Goal: Information Seeking & Learning: Learn about a topic

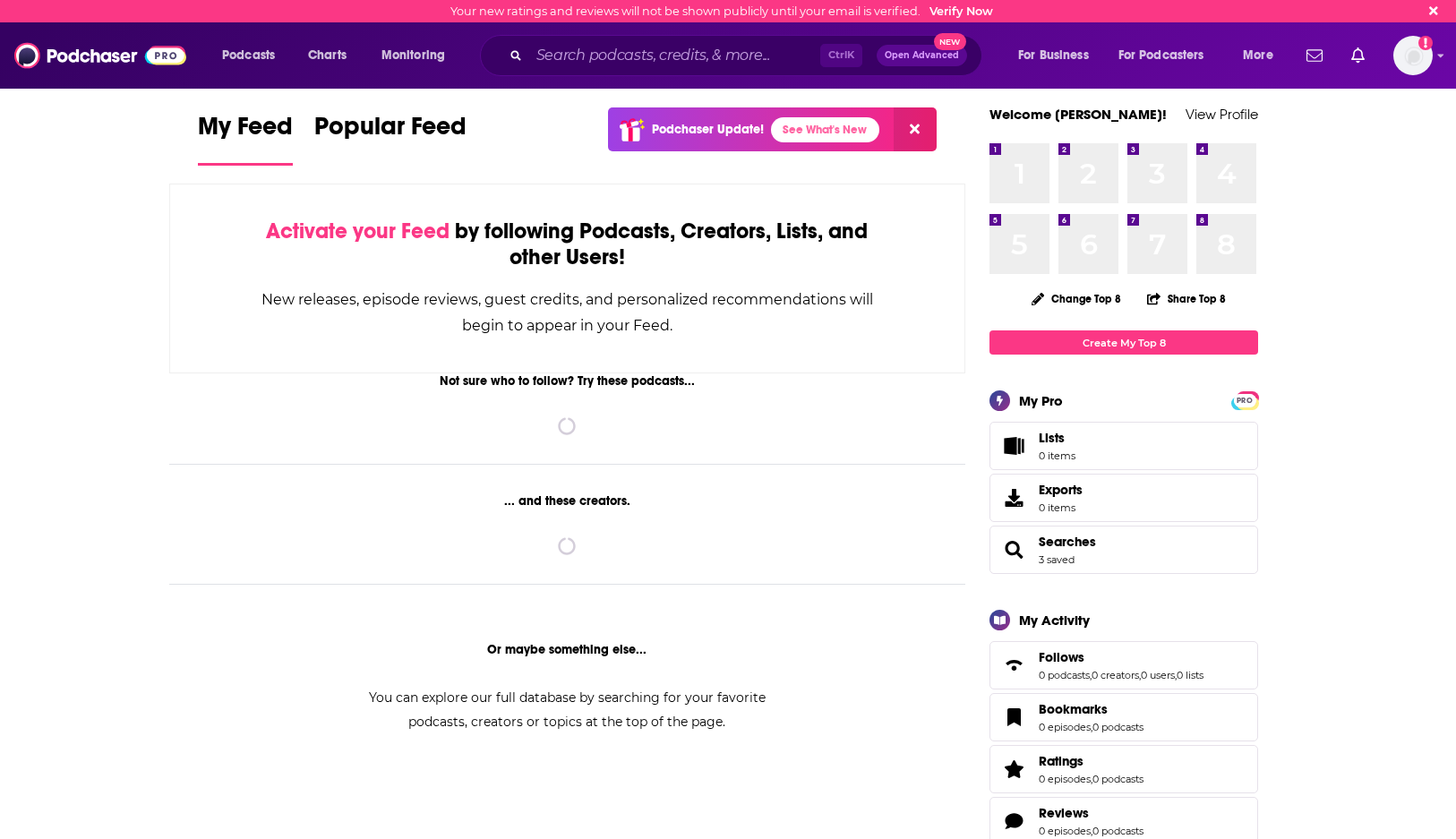
drag, startPoint x: 716, startPoint y: 315, endPoint x: 754, endPoint y: 137, distance: 182.0
click at [716, 315] on div "New releases, episode reviews, guest credits, and personalized recommendations …" at bounding box center [567, 312] width 616 height 52
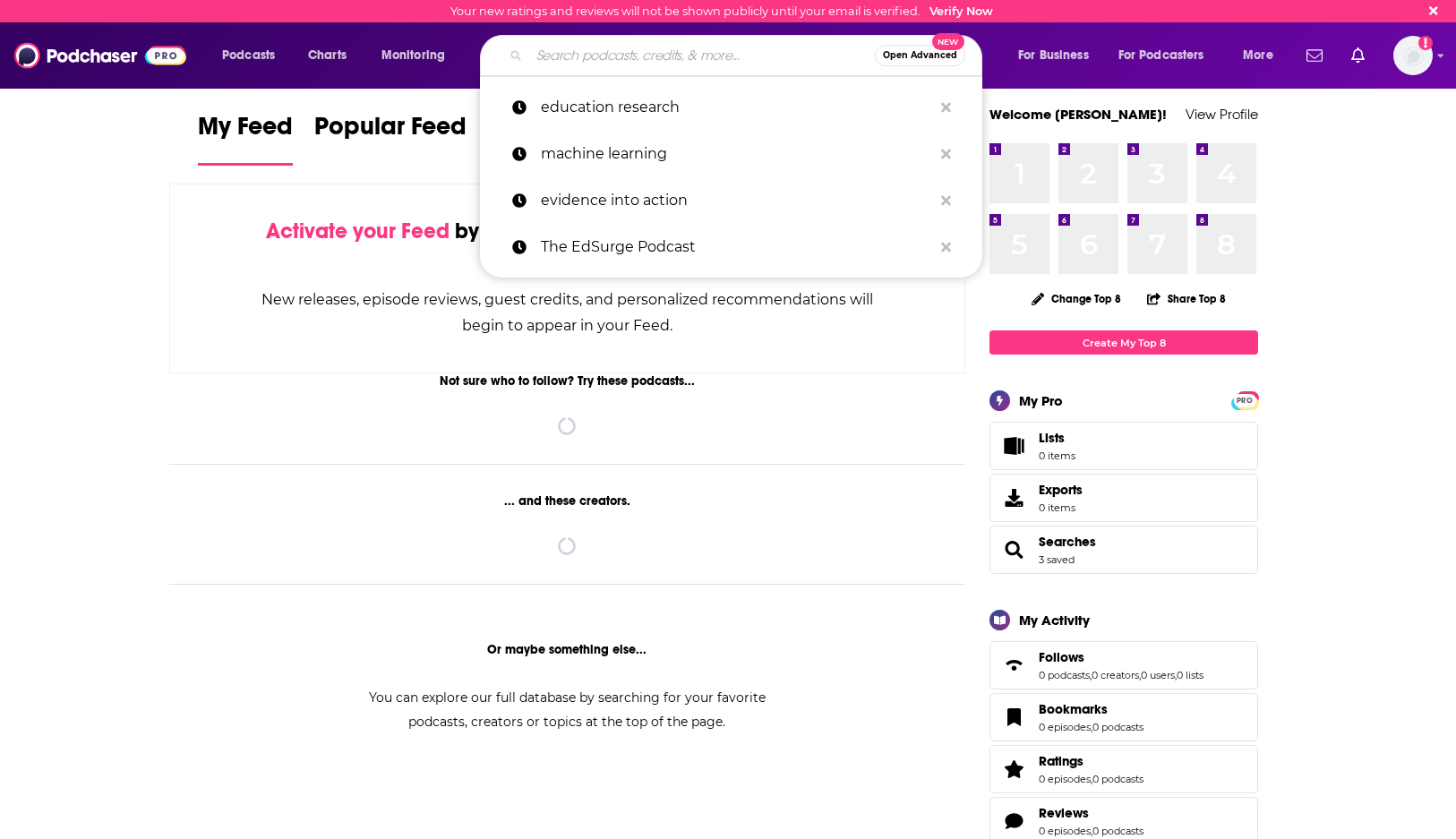
click at [702, 47] on input "Search podcasts, credits, & more..." at bounding box center [702, 55] width 345 height 28
paste input "The Cult of Pedagogy"
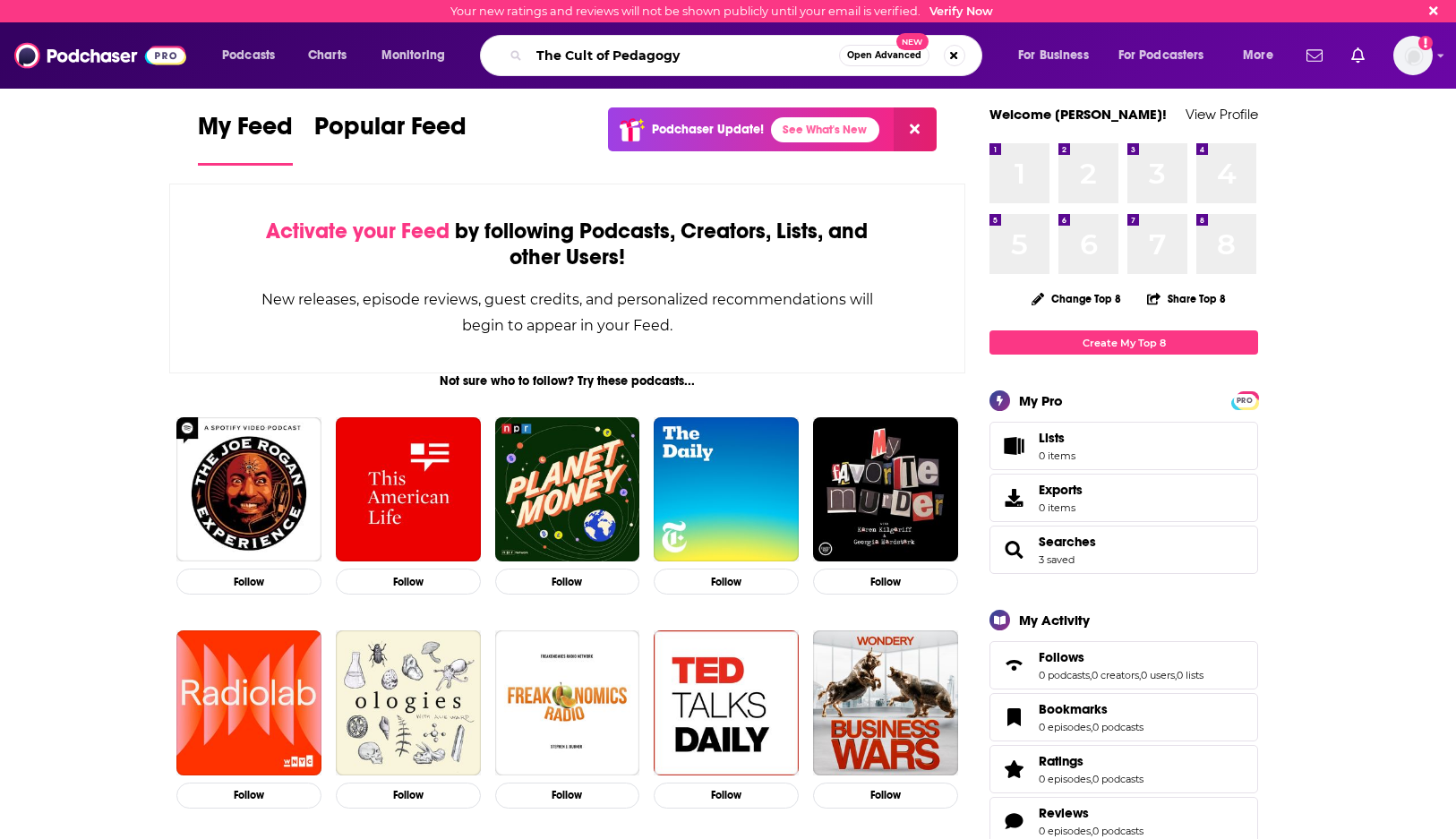
type input "The Cult of Pedagogy"
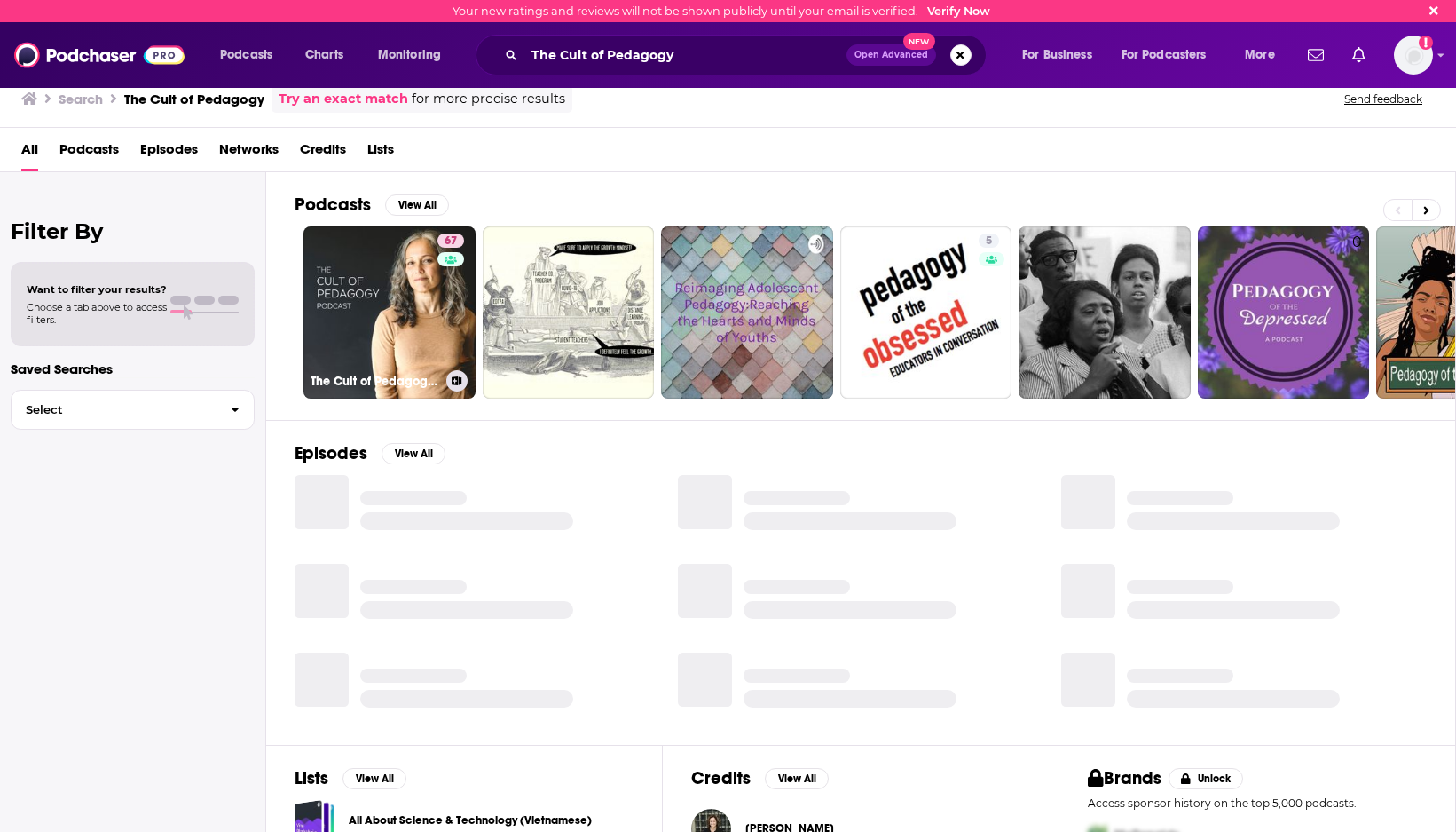
click at [397, 330] on link "67 The Cult of Pedagogy Podcast" at bounding box center [389, 312] width 172 height 172
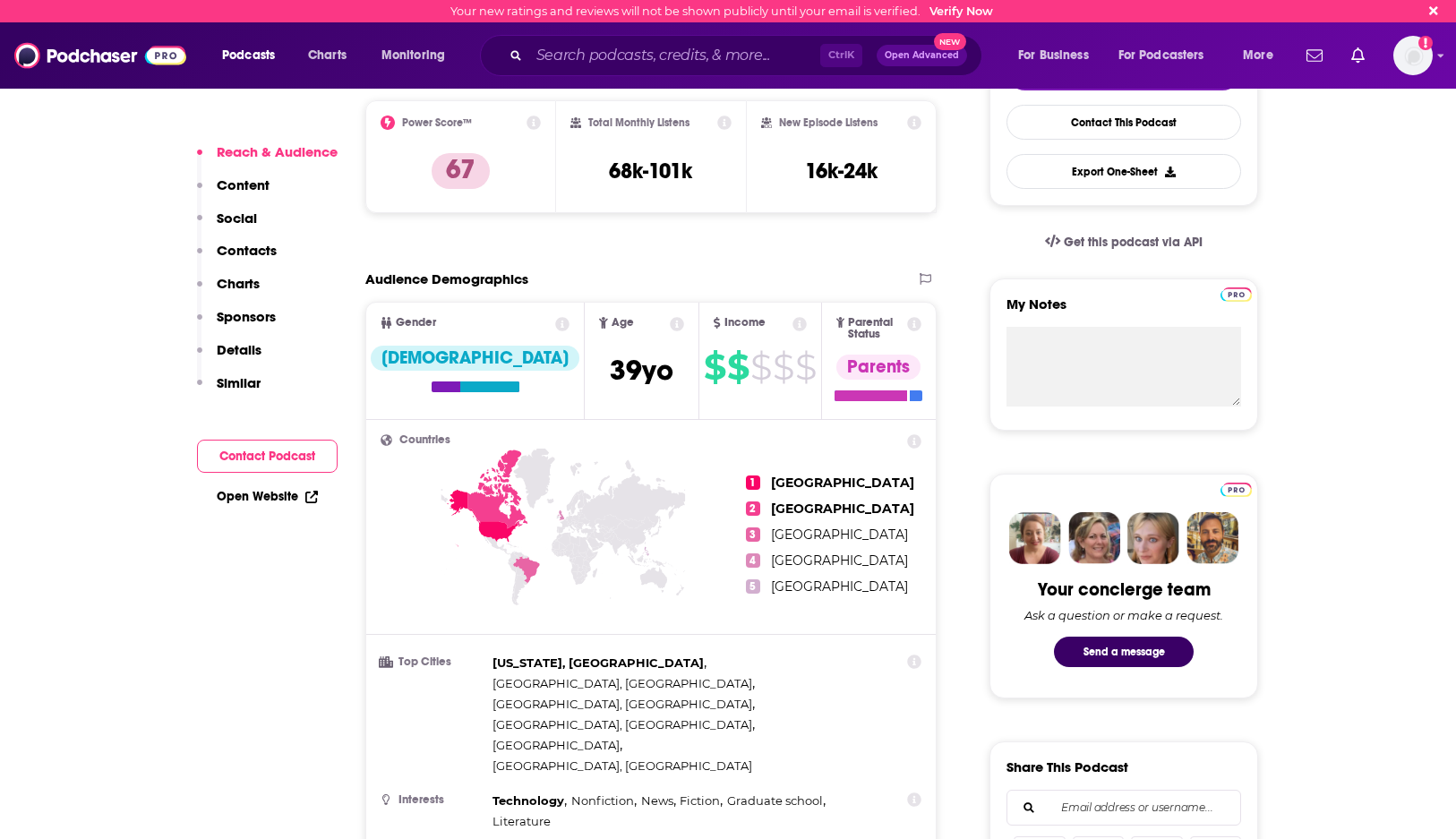
scroll to position [358, 0]
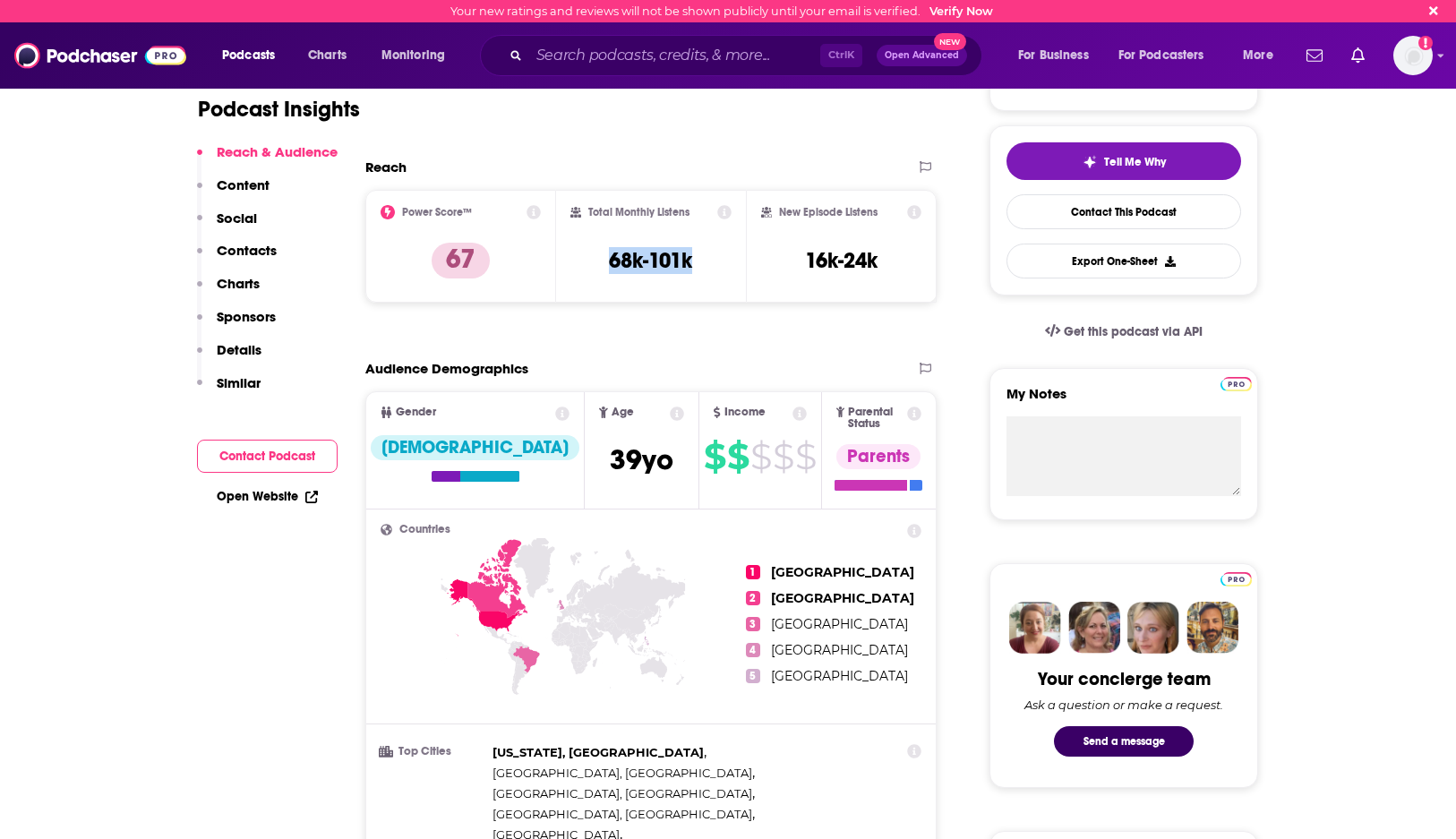
drag, startPoint x: 718, startPoint y: 264, endPoint x: 598, endPoint y: 267, distance: 120.0
click at [598, 267] on div "Total Monthly Listens 68k-101k" at bounding box center [651, 246] width 162 height 82
copy h3 "68k-101k"
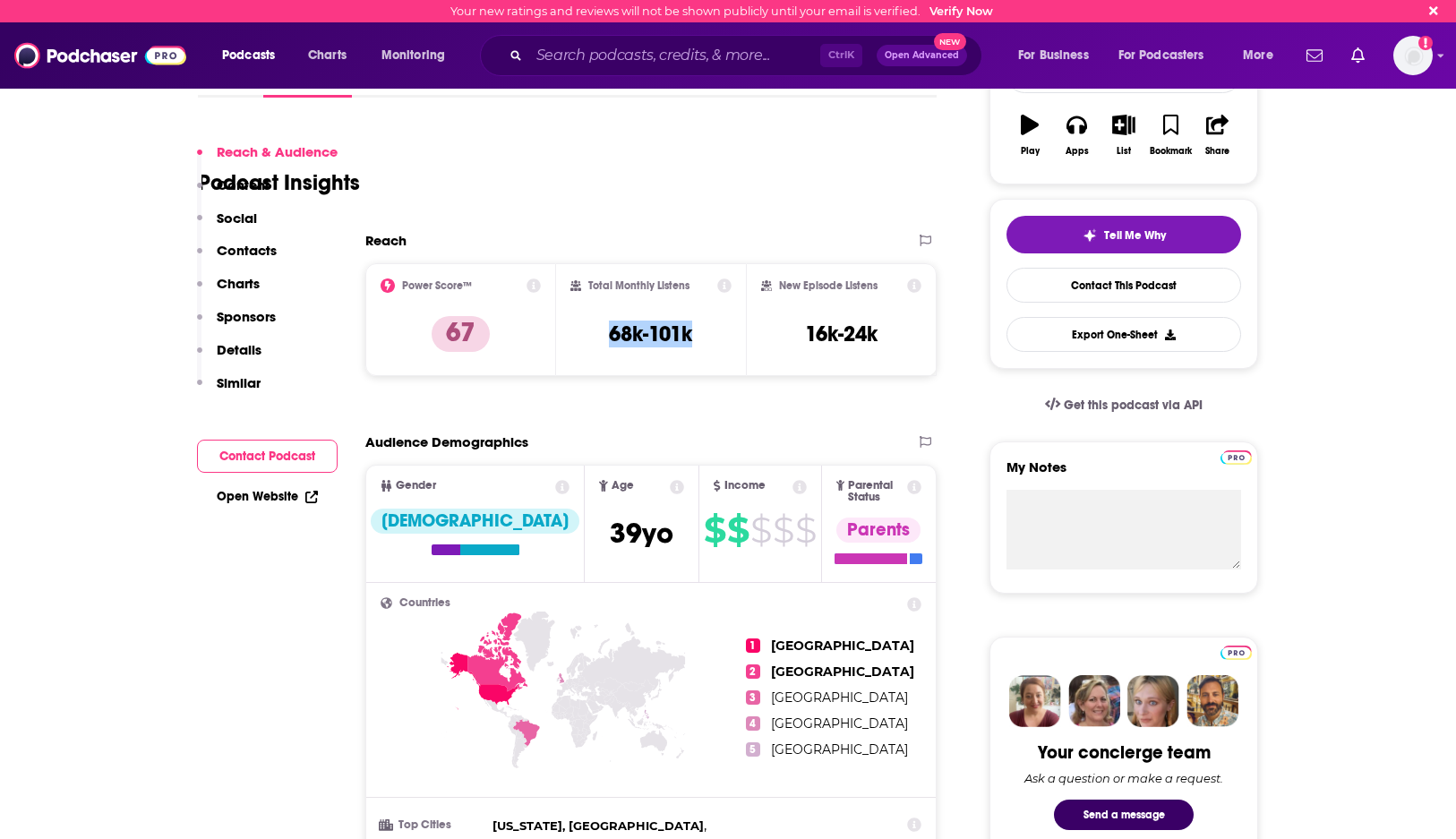
scroll to position [0, 0]
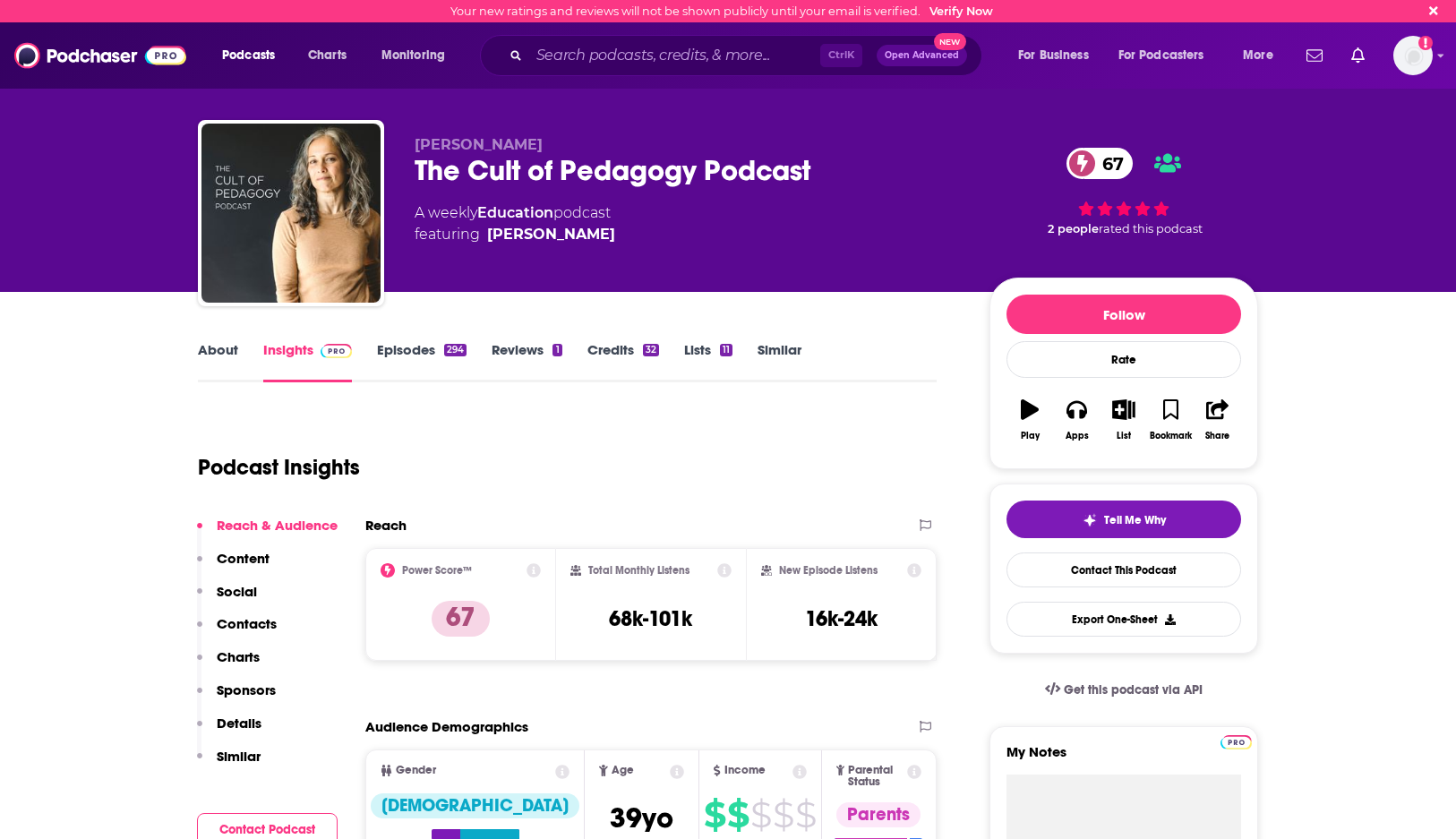
drag, startPoint x: 482, startPoint y: 437, endPoint x: 671, endPoint y: 481, distance: 194.1
click at [482, 437] on div "Podcast Insights" at bounding box center [561, 456] width 725 height 91
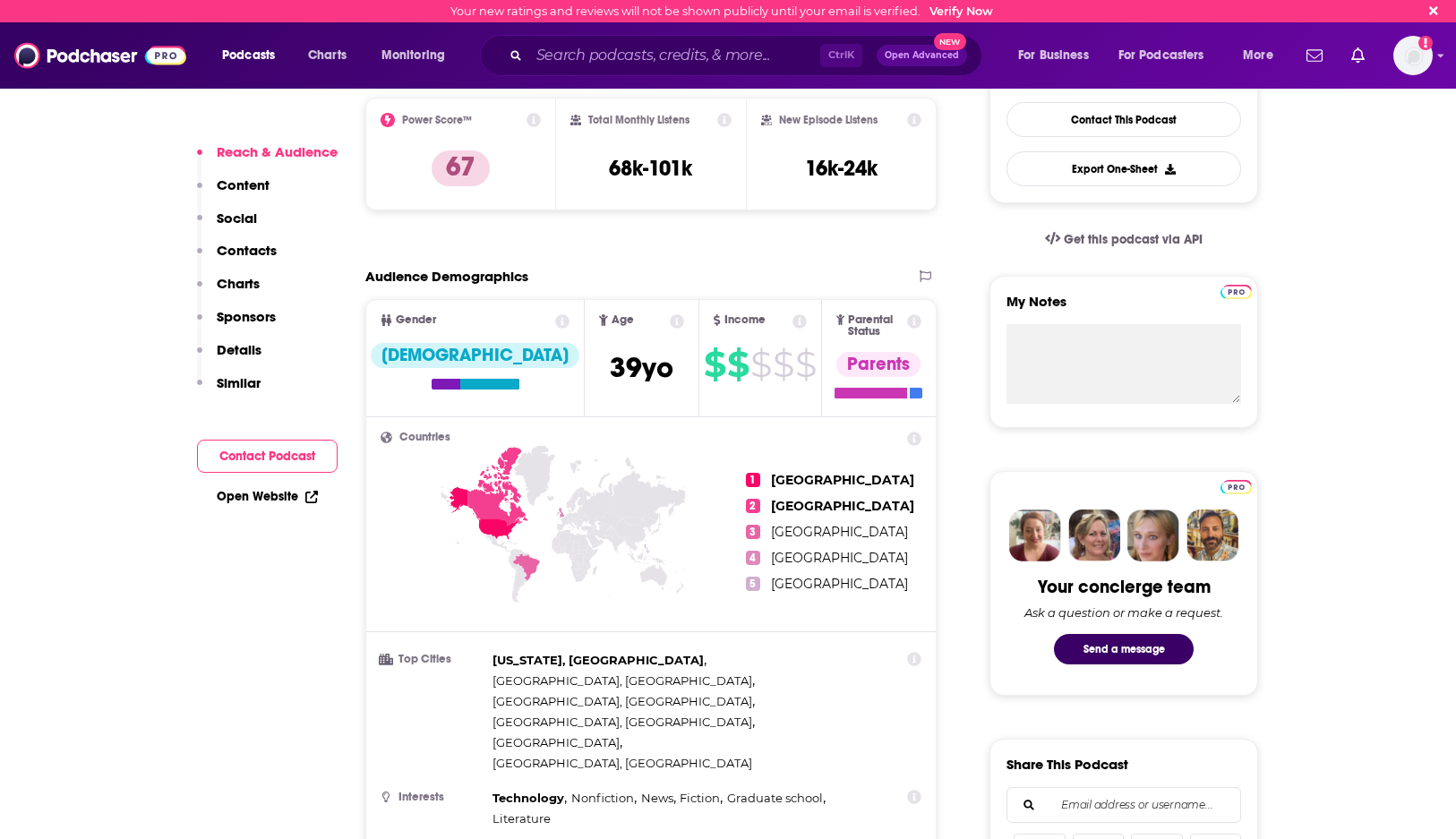
scroll to position [268, 0]
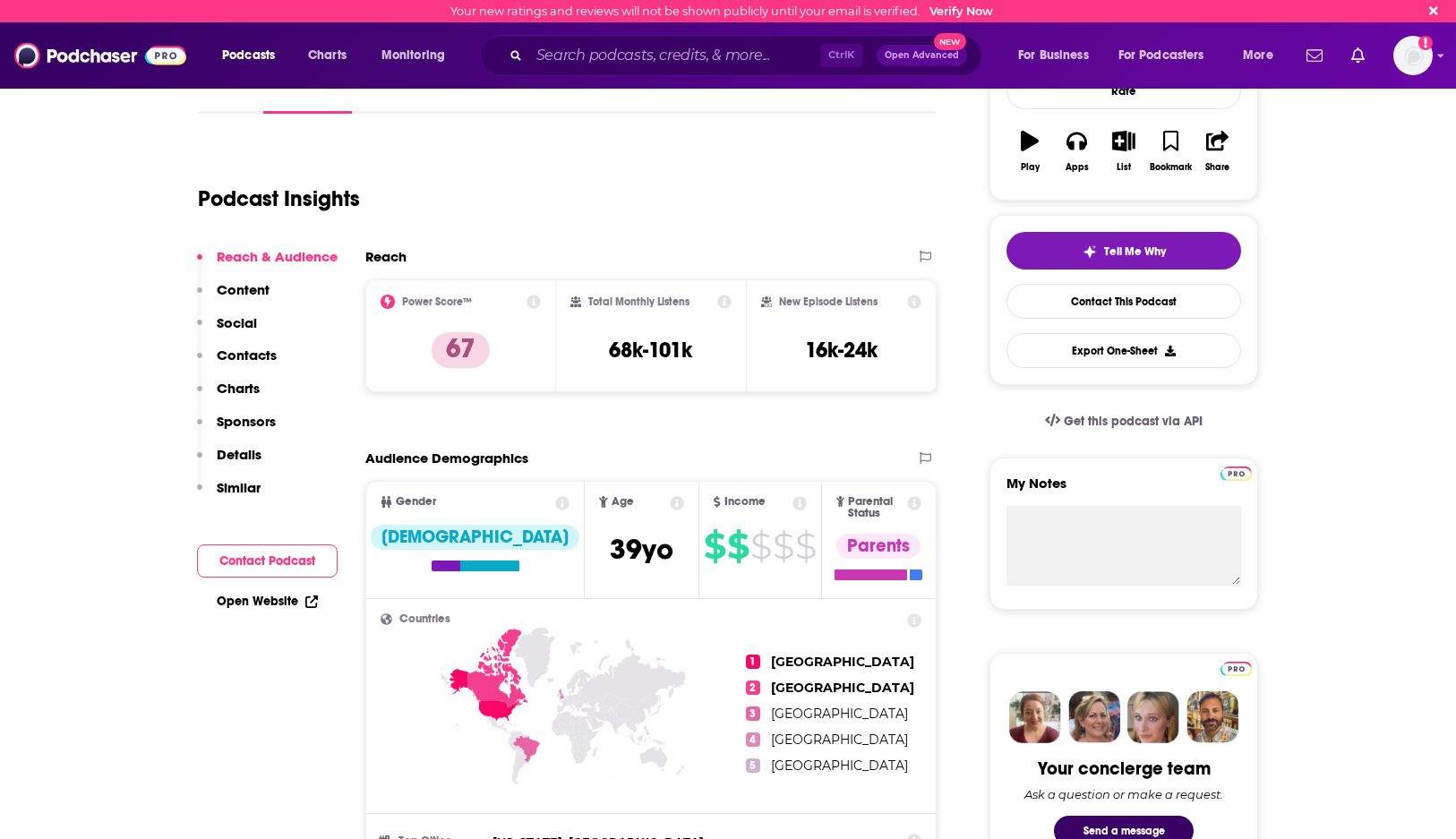
click at [614, 217] on div "Podcast Insights" at bounding box center [561, 188] width 725 height 91
click at [647, 53] on input "Search podcasts, credits, & more..." at bounding box center [674, 55] width 291 height 28
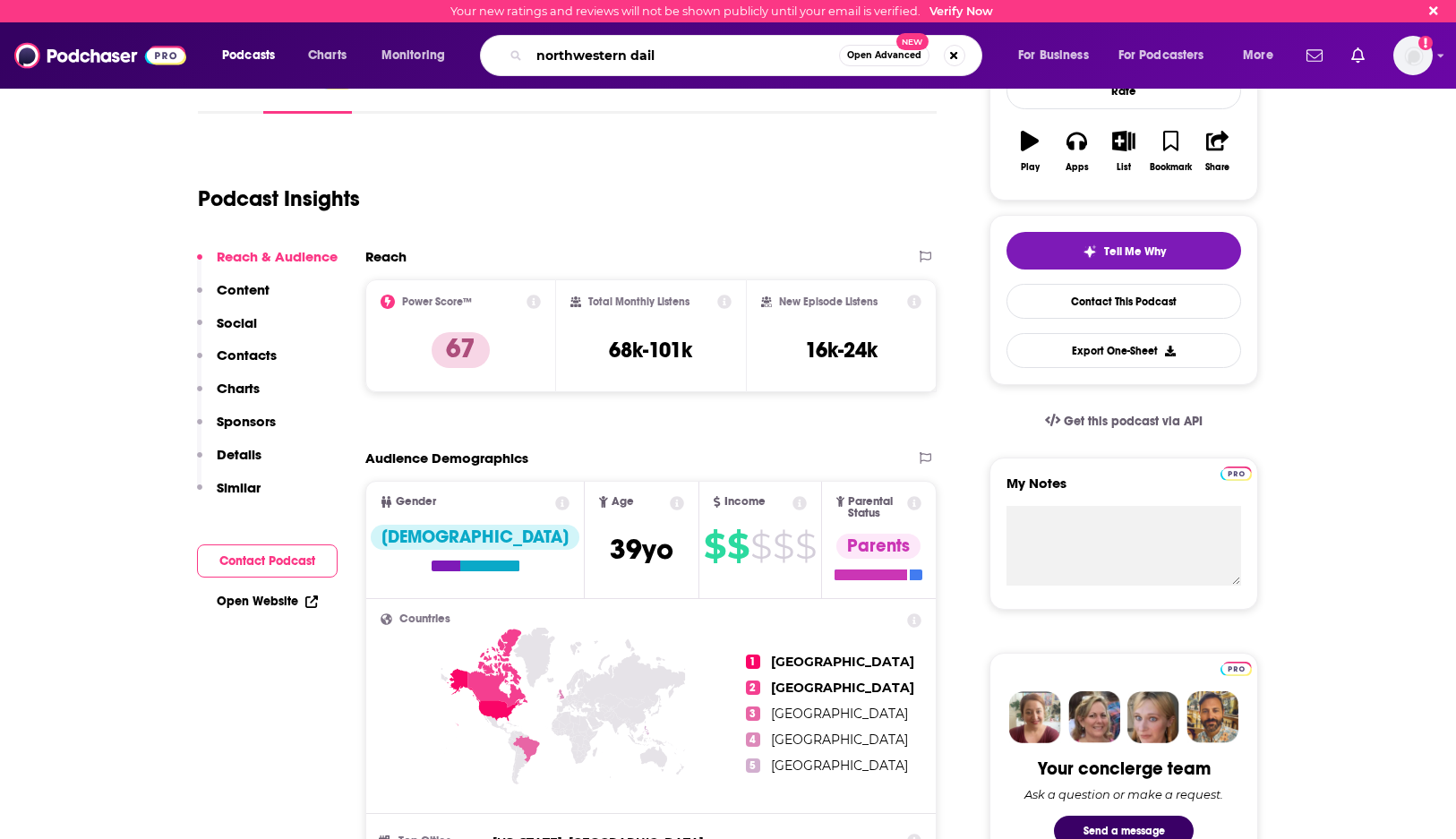
type input "northwestern daily"
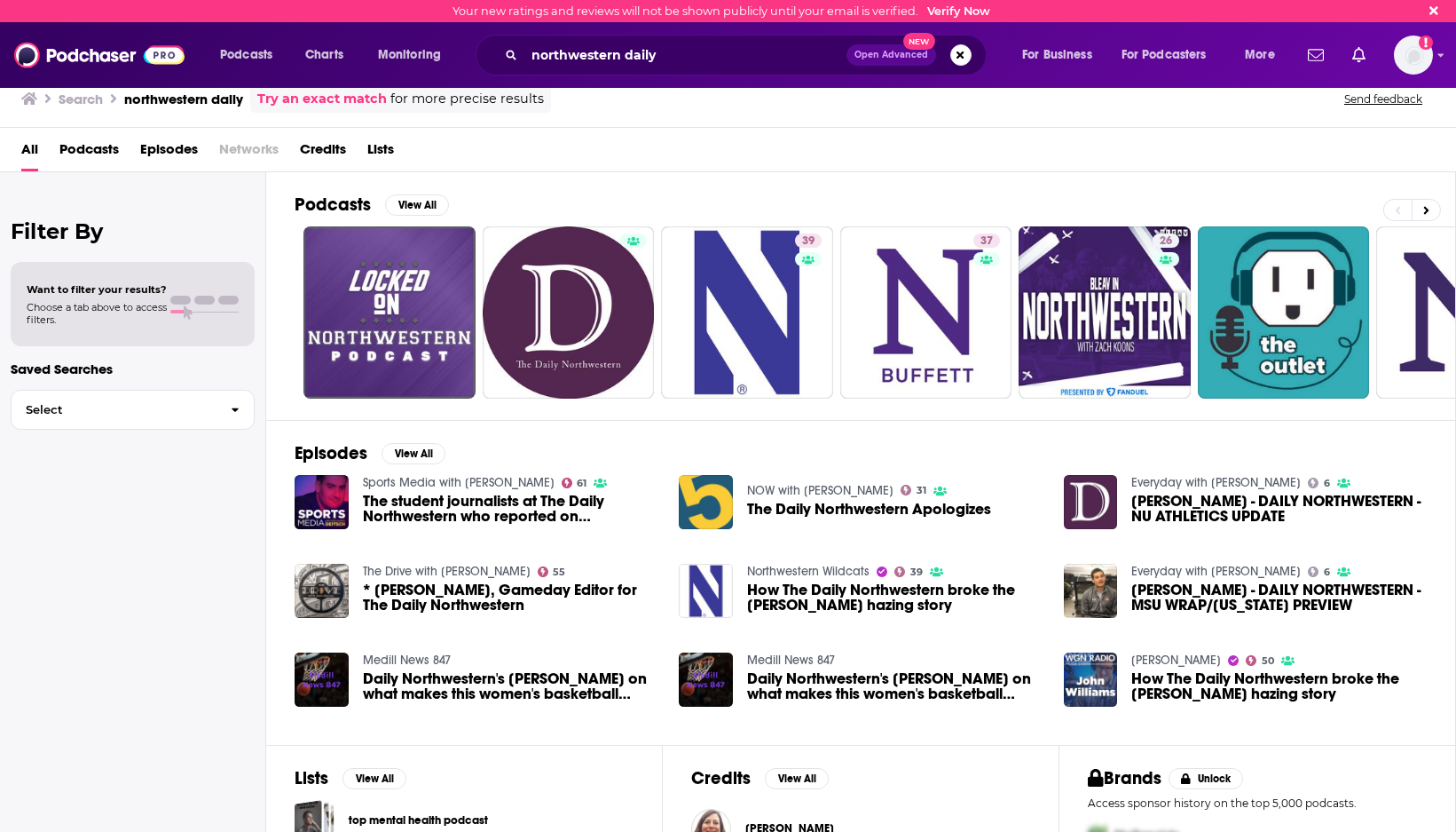
drag, startPoint x: 673, startPoint y: 156, endPoint x: 632, endPoint y: 159, distance: 41.1
click at [673, 156] on div "All Podcasts Episodes Networks Credits Lists" at bounding box center [732, 153] width 1421 height 37
click at [573, 290] on link "The Daily Northwestern Podcasts" at bounding box center [569, 312] width 172 height 172
click at [600, 50] on input "northwestern daily" at bounding box center [685, 55] width 322 height 28
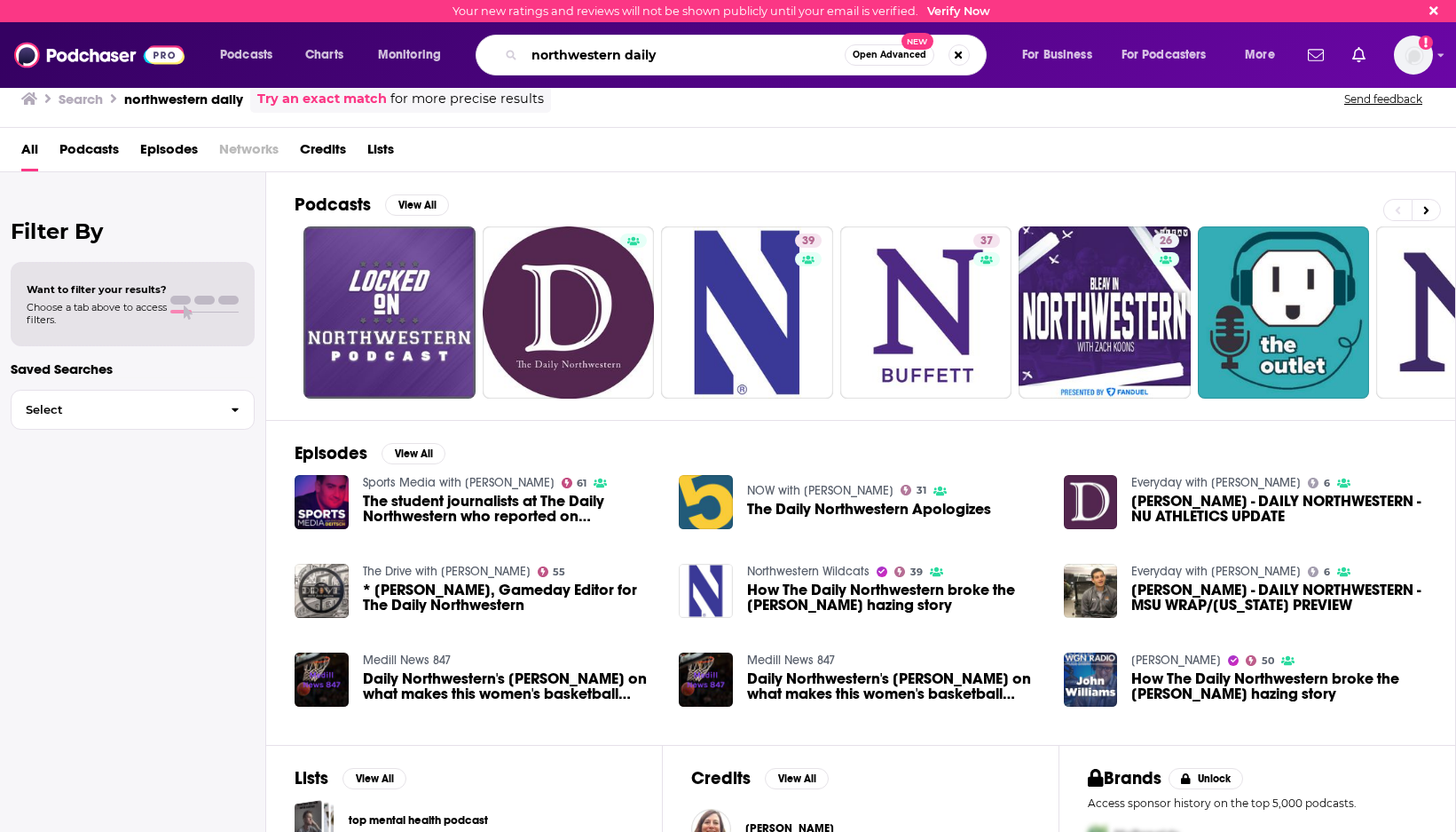
click at [600, 50] on input "northwestern daily" at bounding box center [684, 55] width 321 height 28
paste input "Education Research [GEOGRAPHIC_DATA]"
click at [839, 54] on input "Education Research [GEOGRAPHIC_DATA]" at bounding box center [684, 55] width 321 height 28
type input "Education Research [GEOGRAPHIC_DATA]"
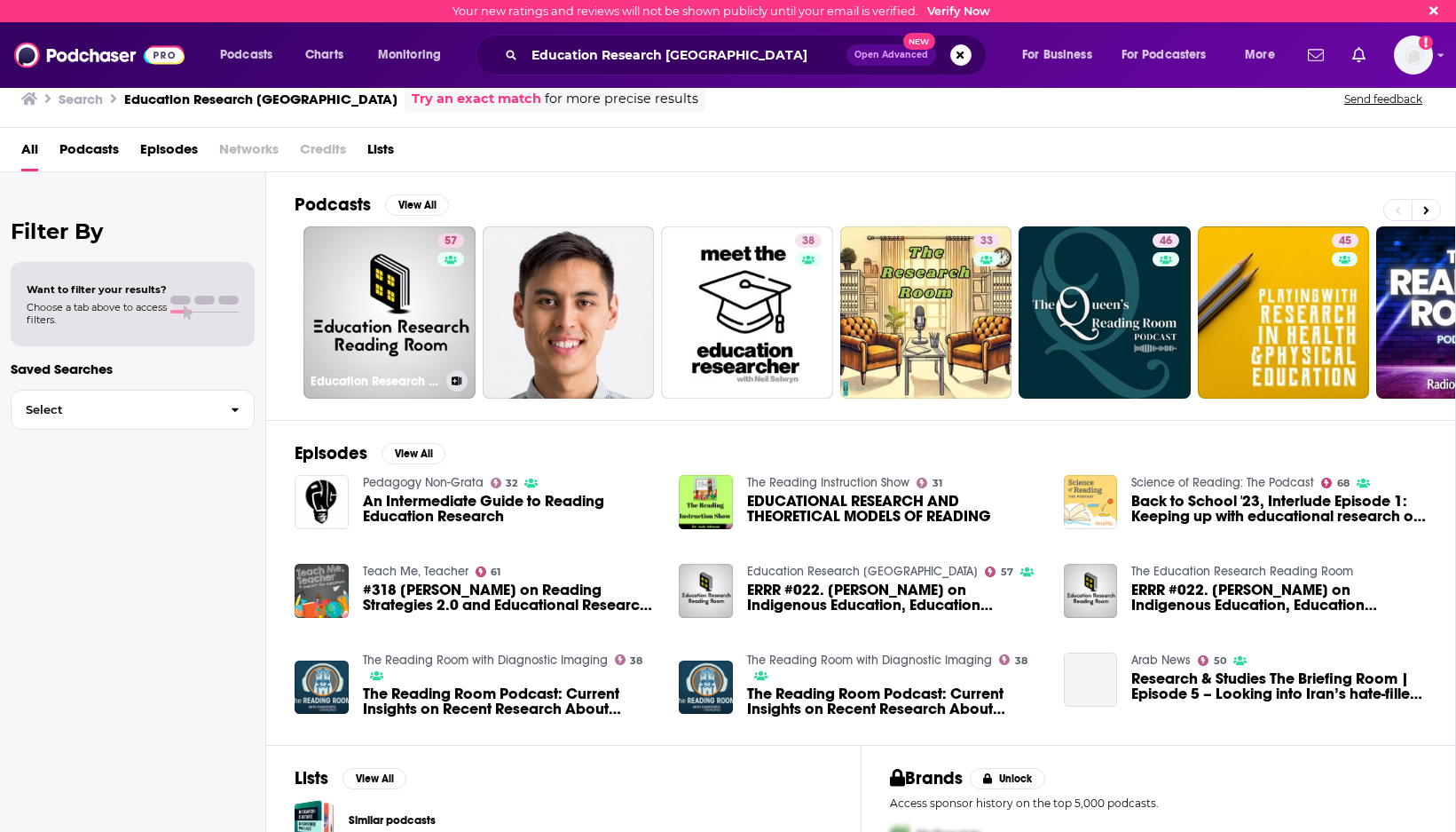
click at [413, 336] on link "57 Education Research [GEOGRAPHIC_DATA]" at bounding box center [389, 312] width 172 height 172
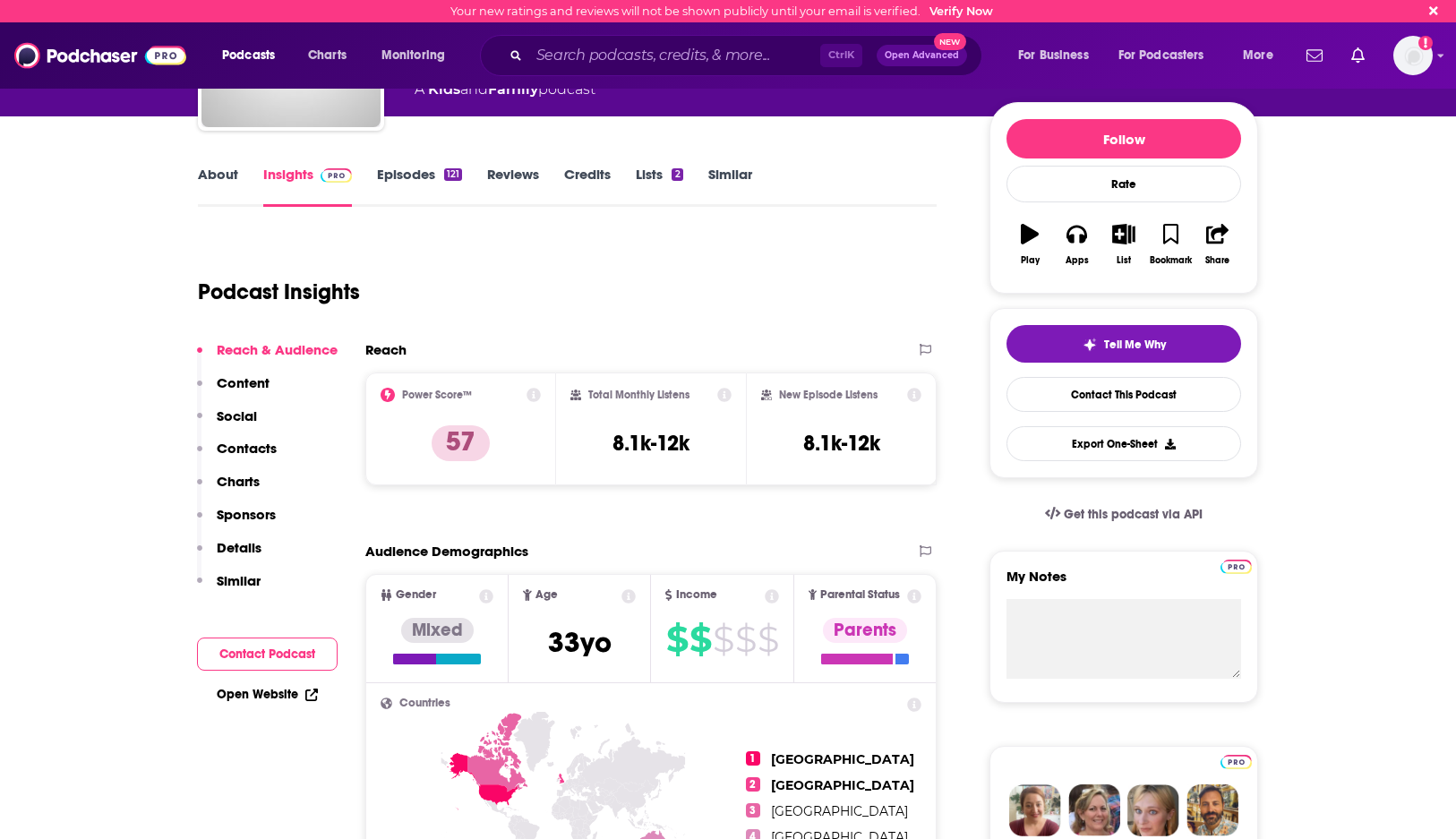
scroll to position [179, 0]
